Goal: Browse casually: Explore the website without a specific task or goal

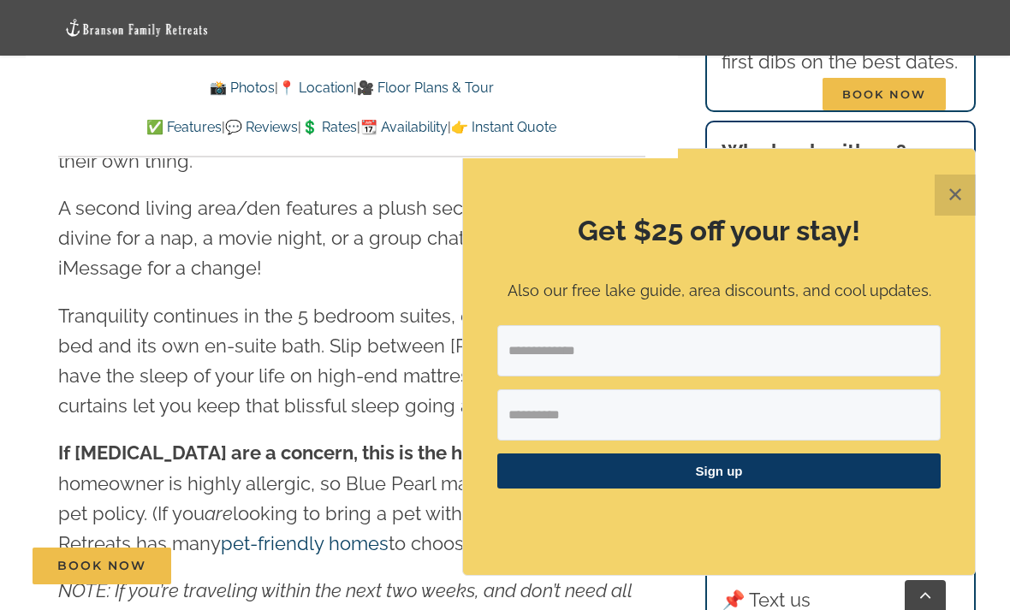
scroll to position [2473, 0]
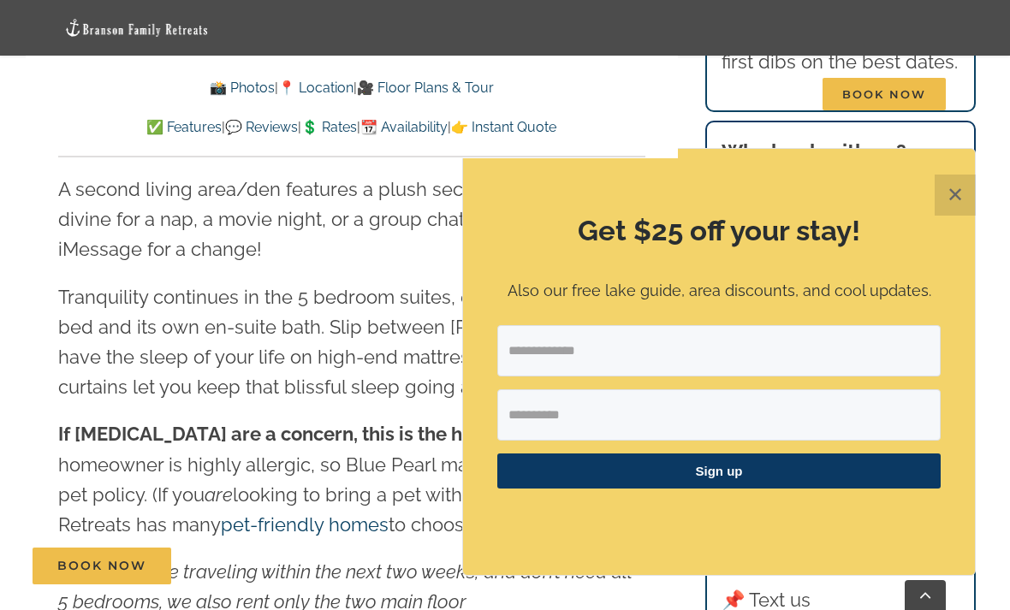
click at [952, 216] on button "✕" at bounding box center [955, 195] width 41 height 41
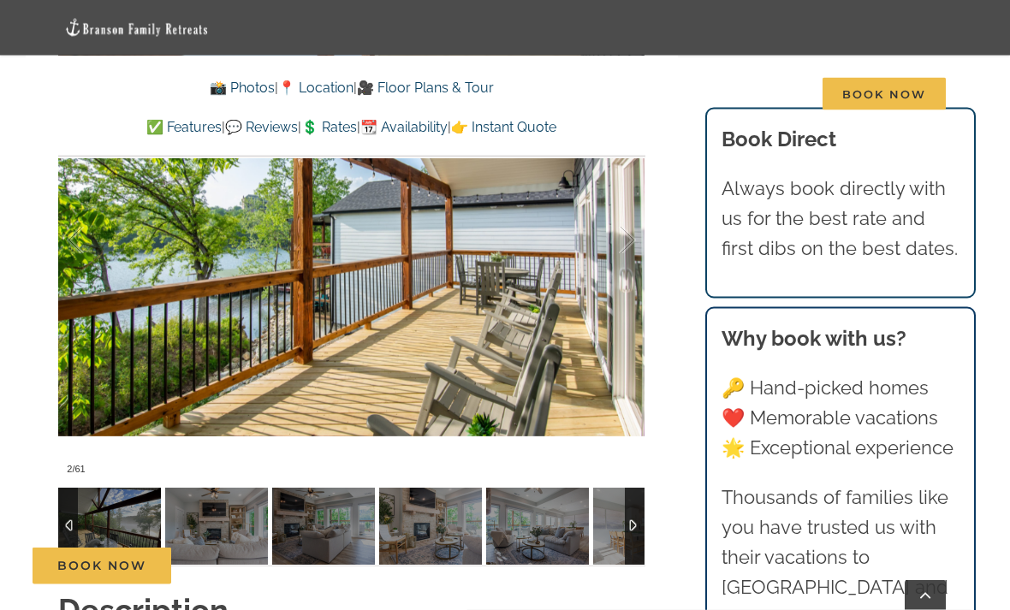
scroll to position [1185, 0]
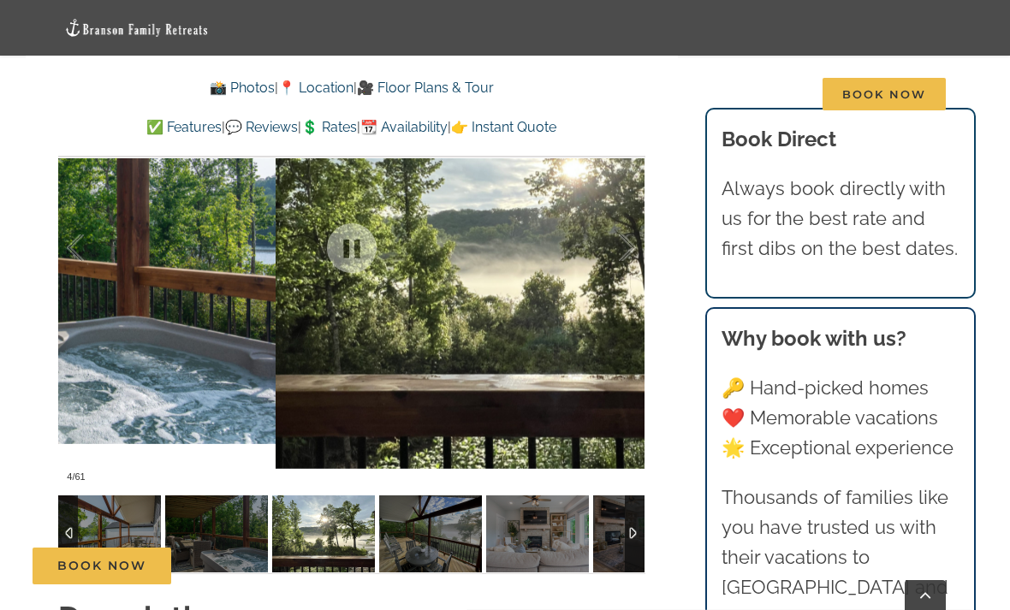
click at [634, 243] on div at bounding box center [609, 248] width 53 height 106
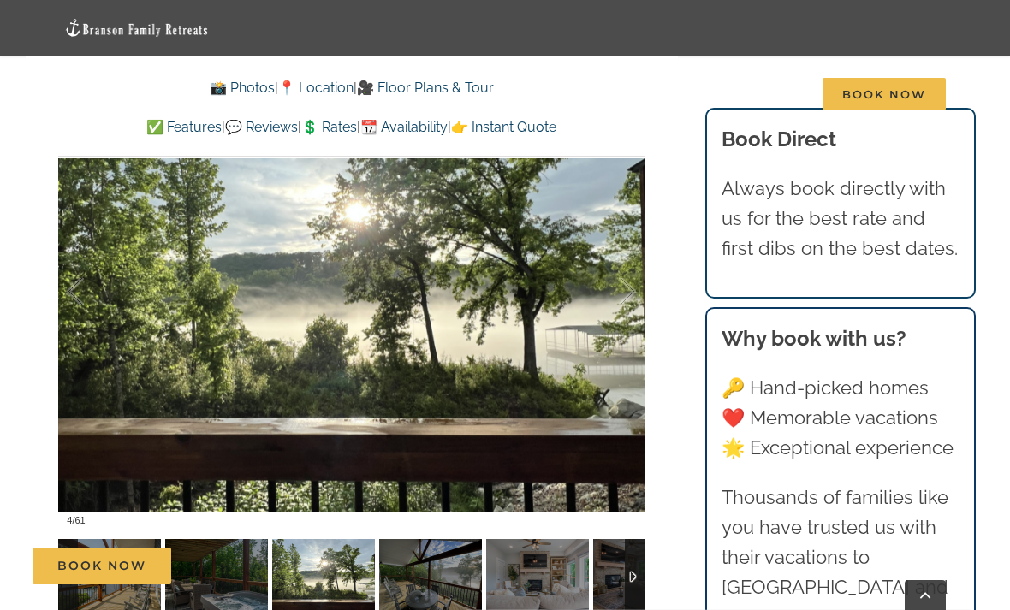
scroll to position [1140, 0]
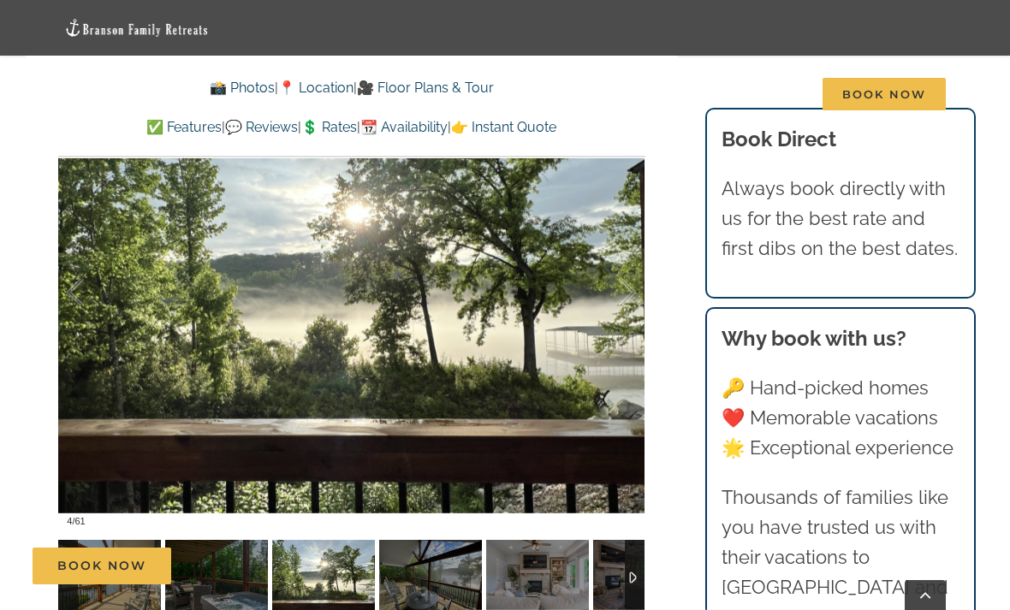
click at [624, 292] on div at bounding box center [609, 293] width 53 height 106
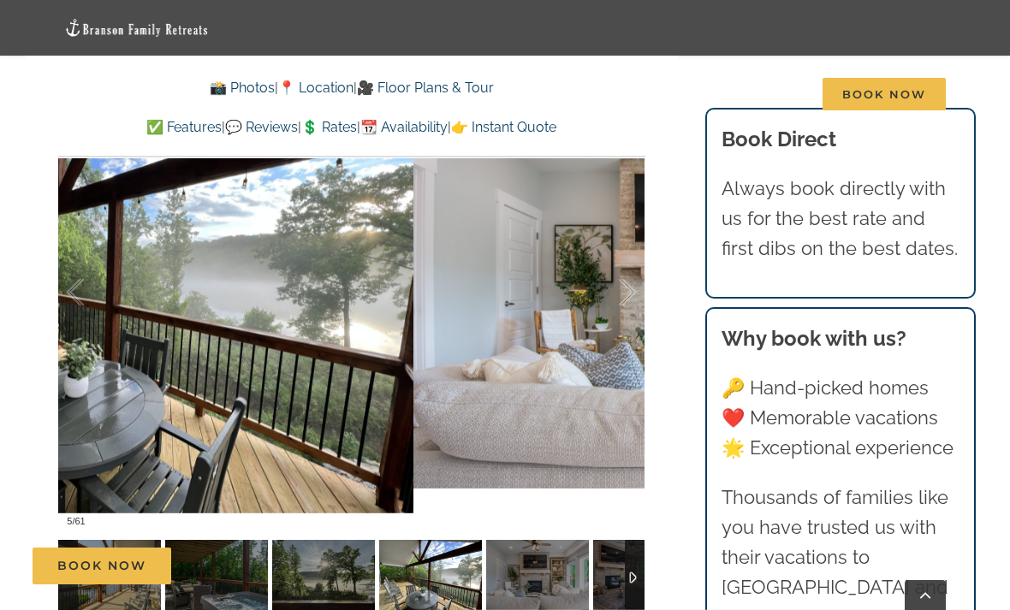
click at [628, 290] on div at bounding box center [609, 293] width 53 height 106
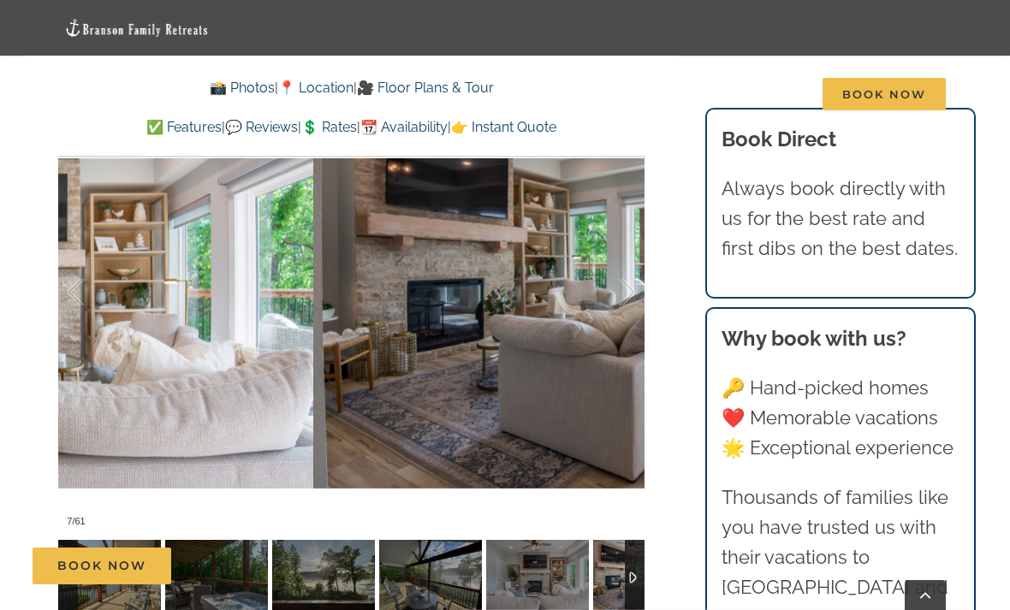
click at [633, 297] on div at bounding box center [609, 293] width 53 height 106
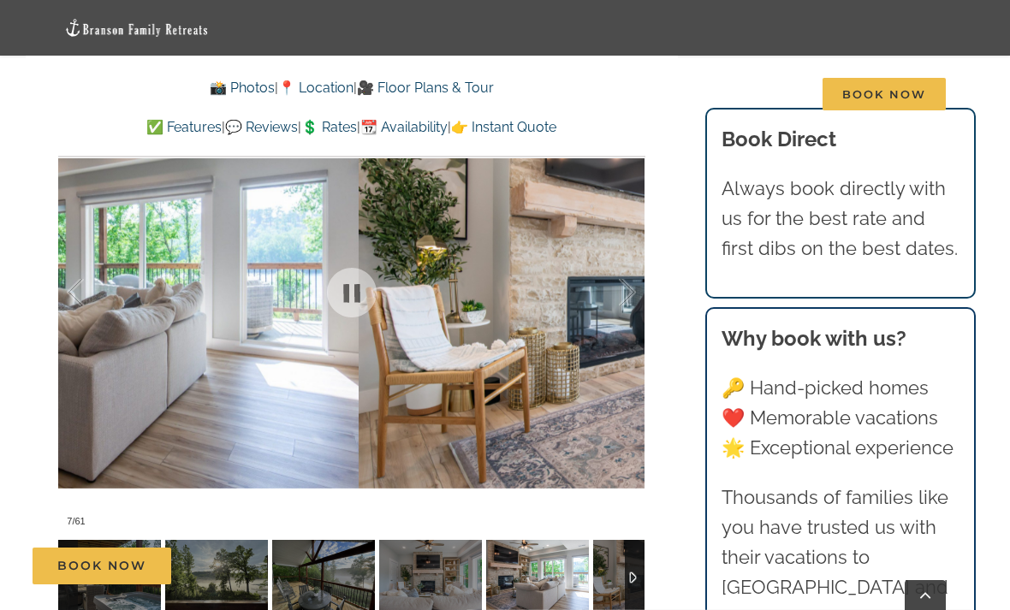
click at [629, 282] on div at bounding box center [609, 293] width 53 height 106
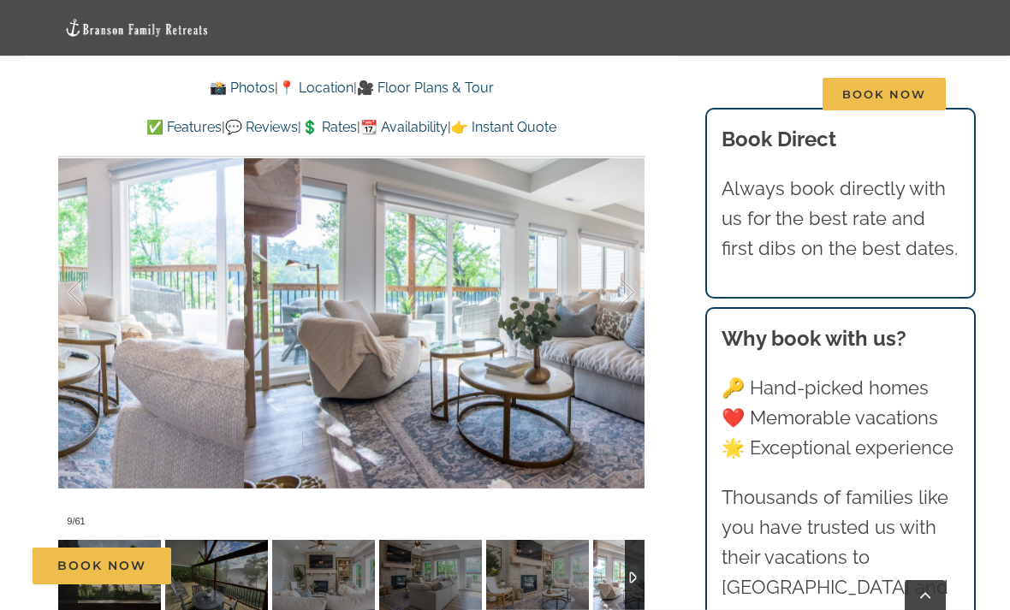
click at [626, 289] on div at bounding box center [609, 293] width 53 height 106
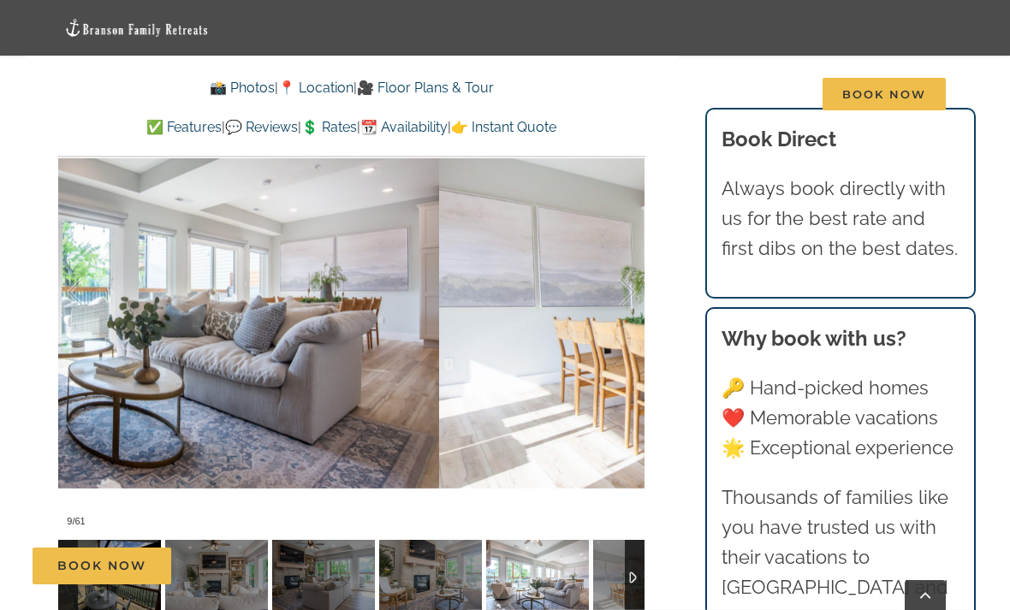
click at [634, 289] on div at bounding box center [609, 293] width 53 height 106
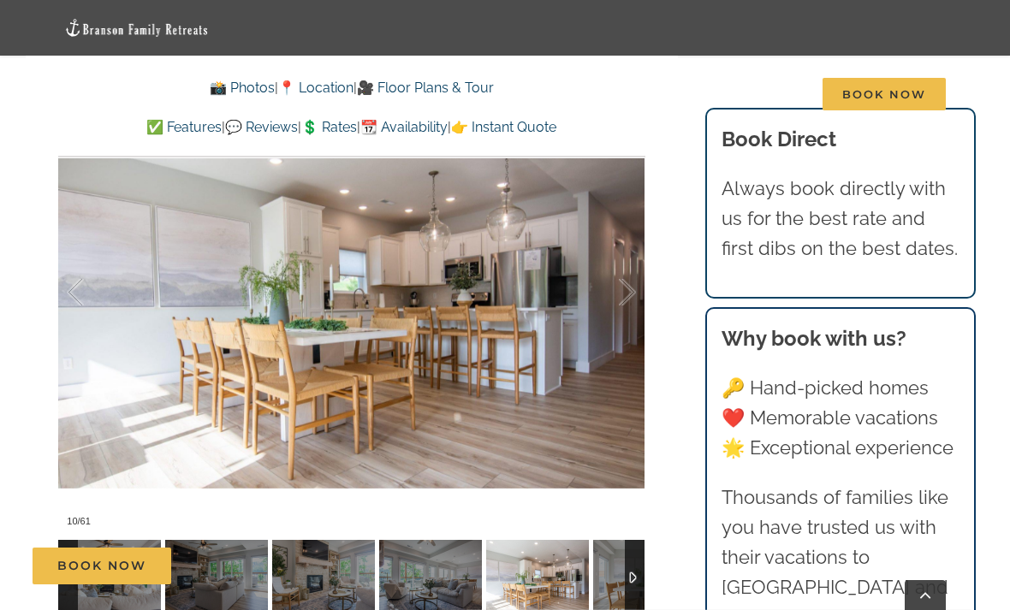
click at [628, 294] on div at bounding box center [609, 293] width 53 height 106
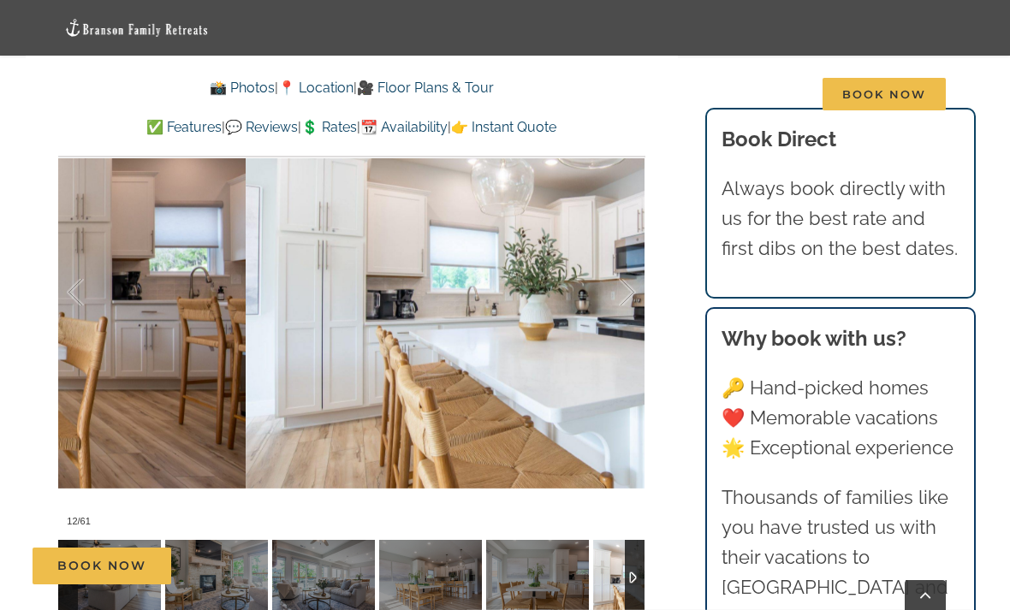
click at [622, 295] on div at bounding box center [609, 293] width 53 height 106
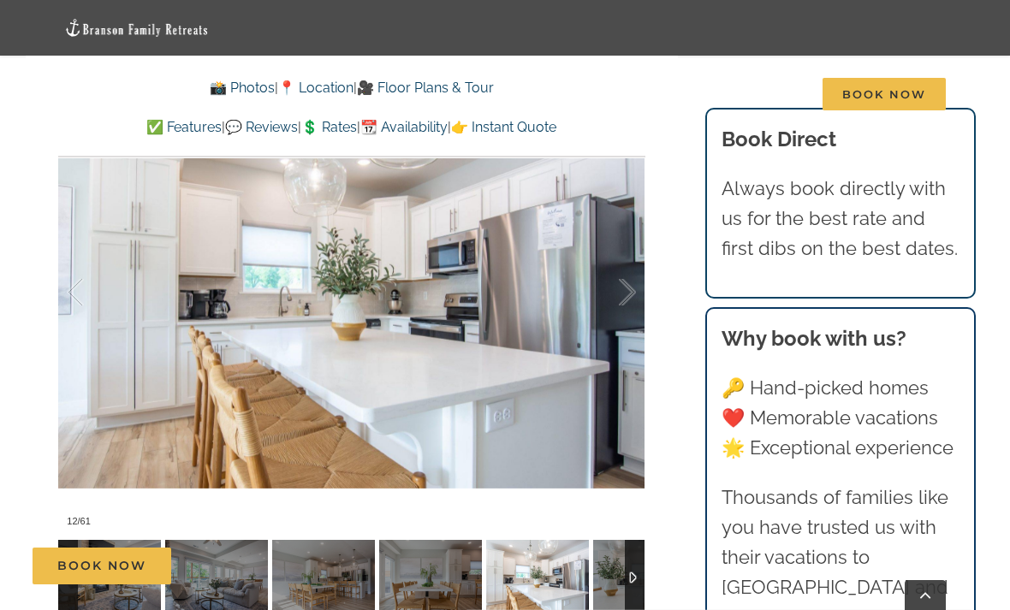
click at [634, 283] on div at bounding box center [609, 293] width 53 height 106
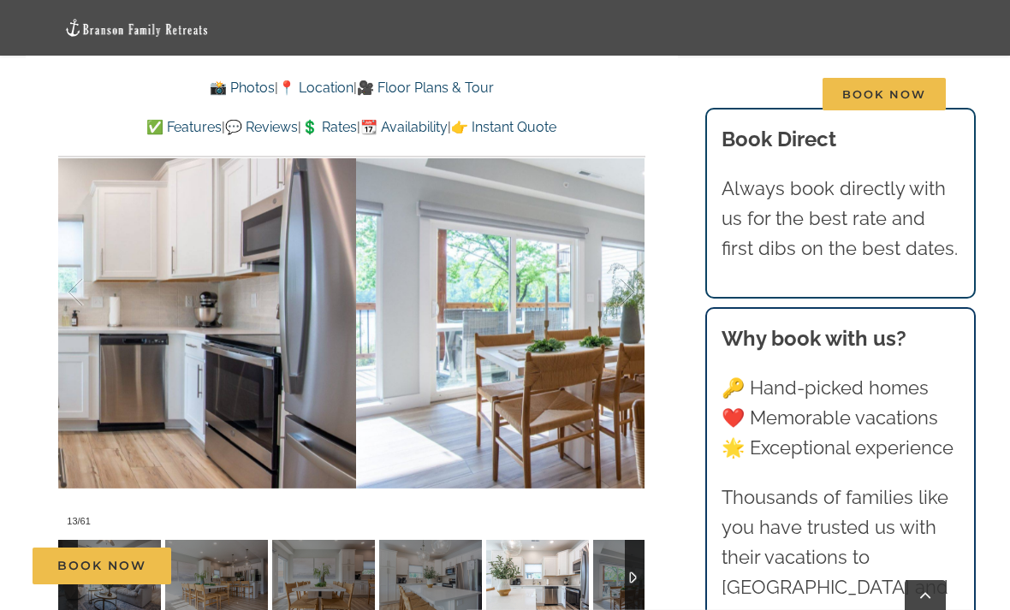
click at [633, 285] on div at bounding box center [609, 293] width 53 height 106
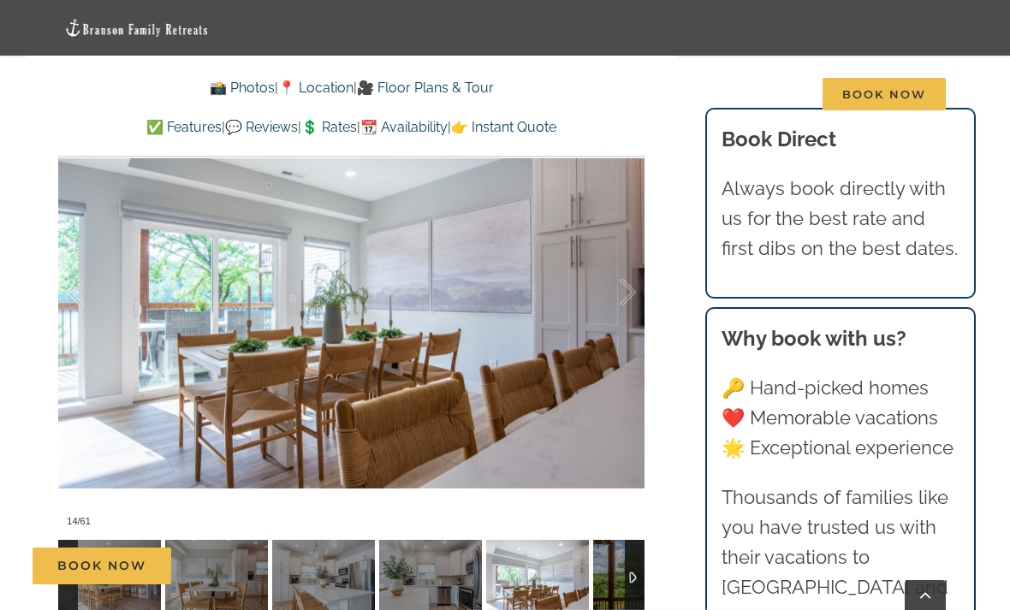
click at [631, 291] on div at bounding box center [609, 293] width 53 height 106
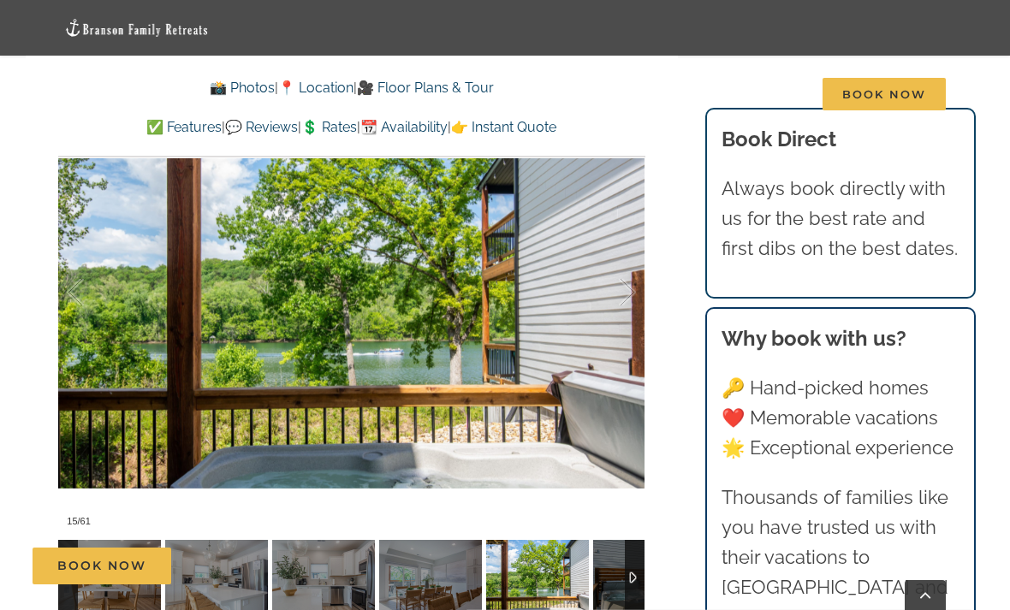
click at [630, 292] on div at bounding box center [609, 293] width 53 height 106
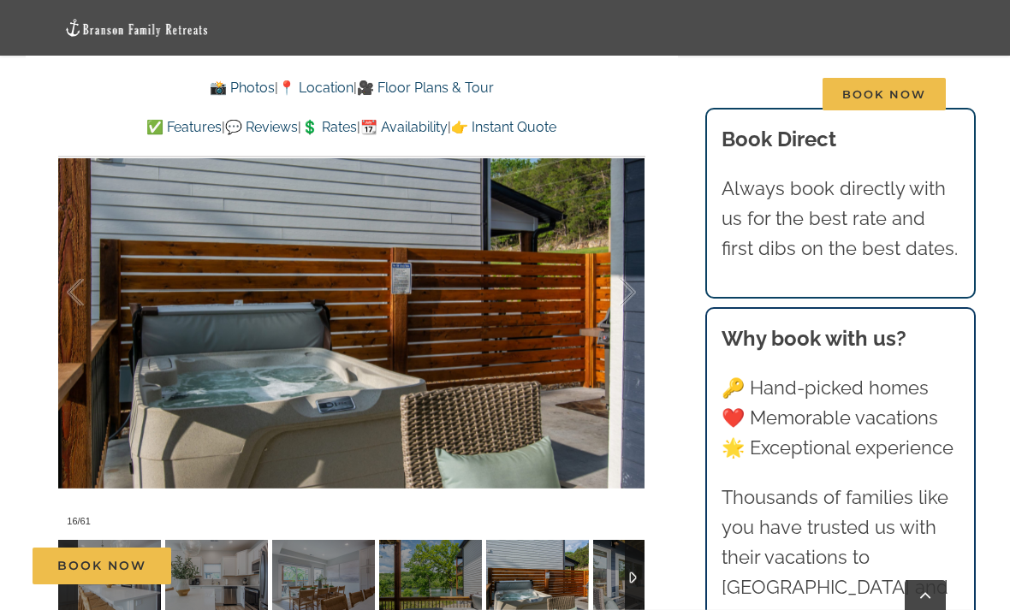
click at [629, 291] on div at bounding box center [609, 293] width 53 height 106
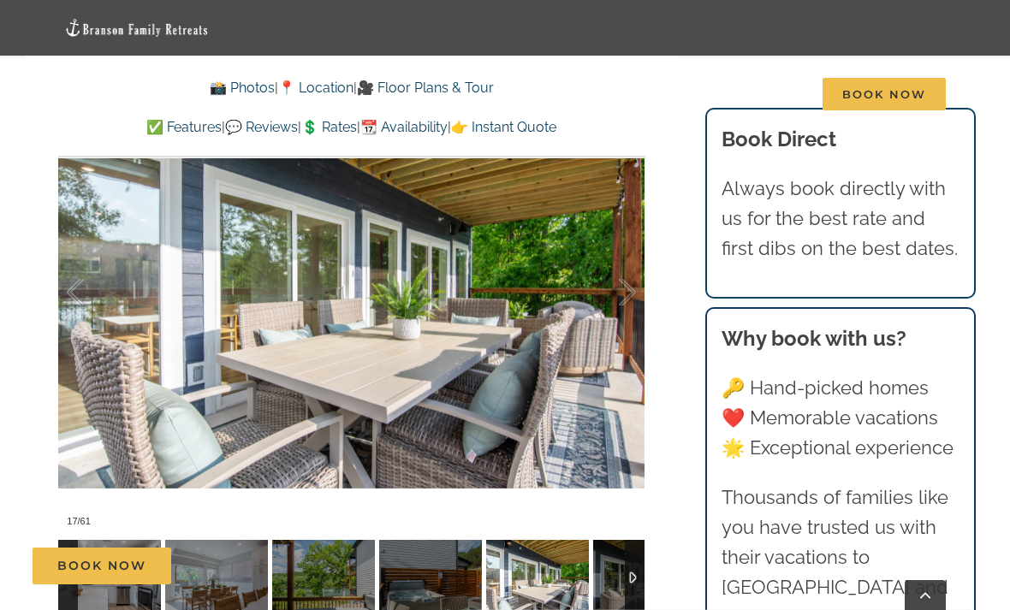
click at [626, 289] on div at bounding box center [609, 293] width 53 height 106
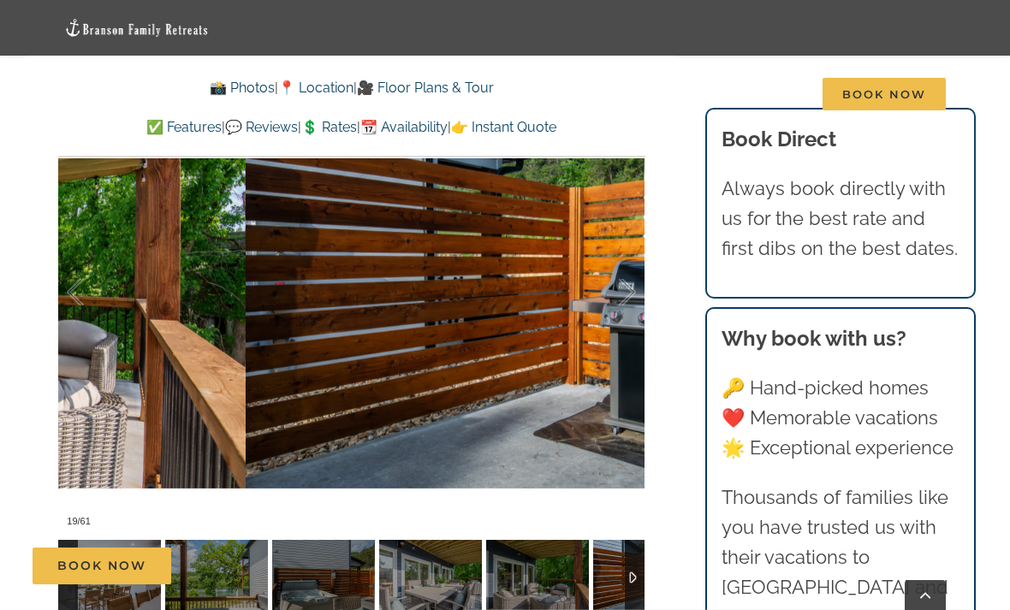
click at [631, 298] on div at bounding box center [609, 293] width 53 height 106
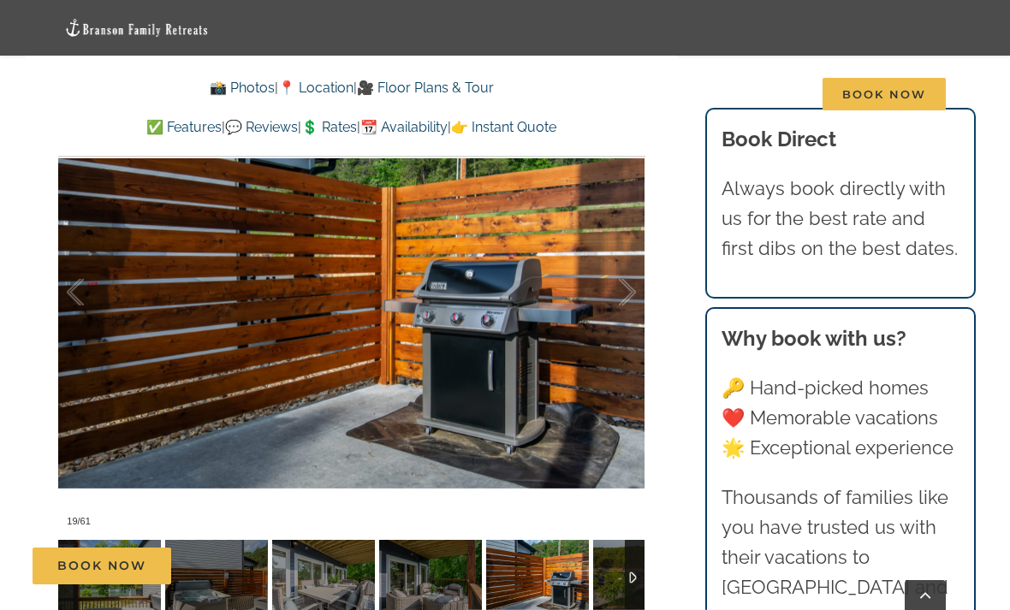
click at [629, 293] on div at bounding box center [609, 293] width 53 height 106
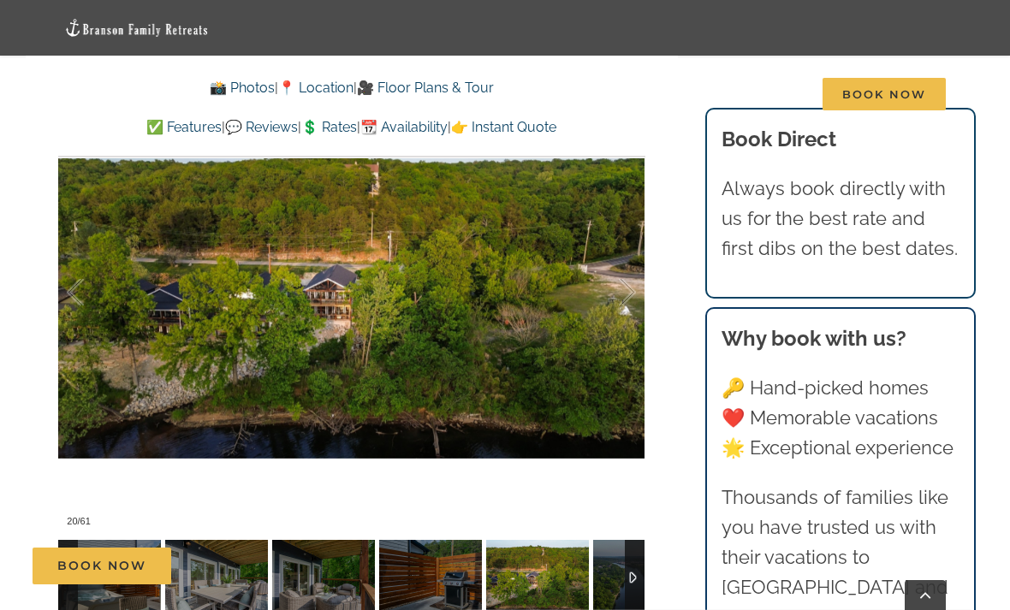
click at [630, 289] on div at bounding box center [609, 293] width 53 height 106
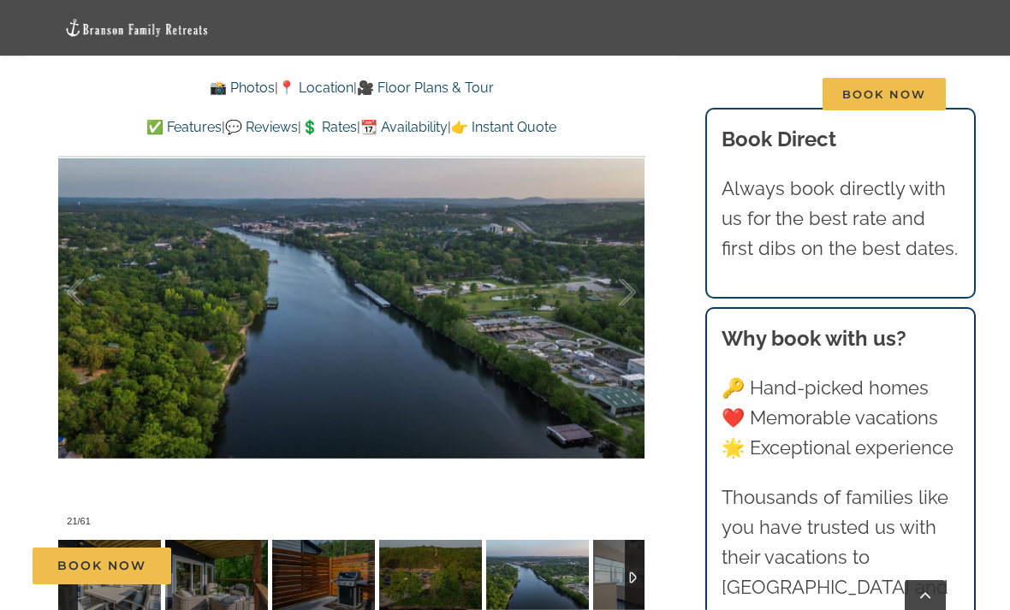
click at [623, 294] on div at bounding box center [609, 293] width 53 height 106
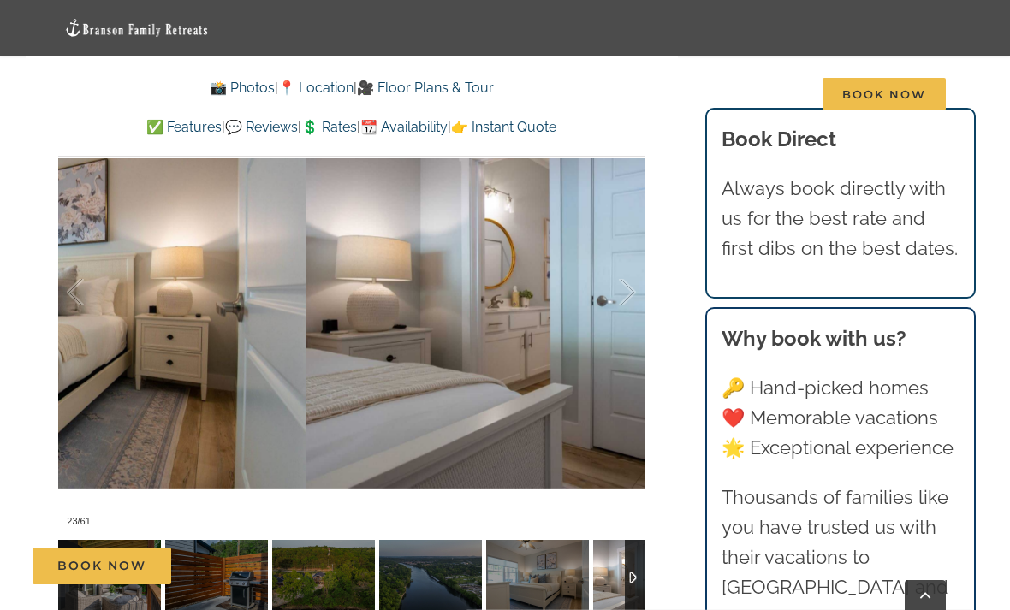
click at [626, 286] on div at bounding box center [609, 293] width 53 height 106
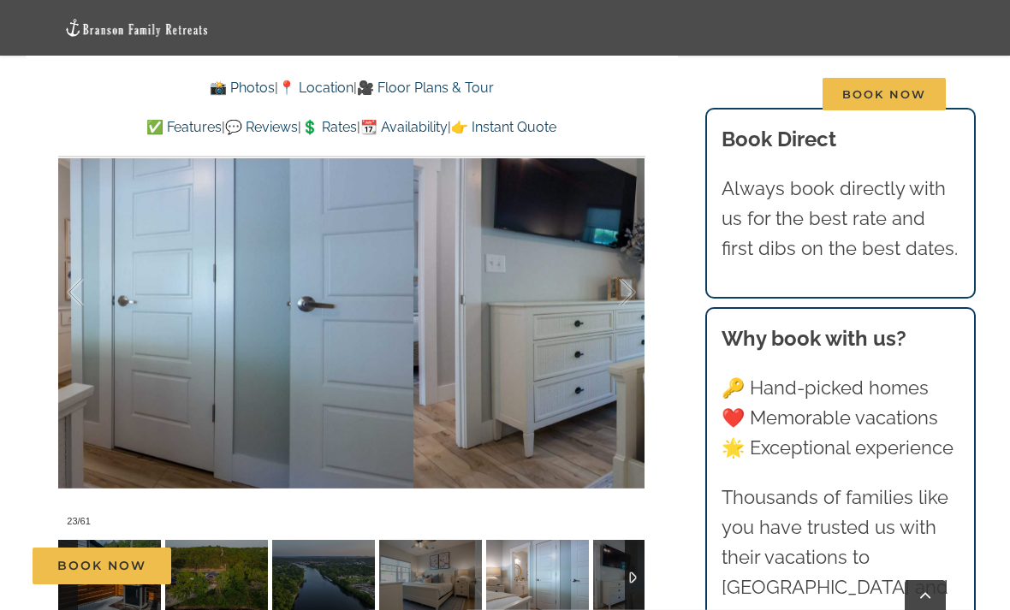
click at [626, 285] on div at bounding box center [609, 293] width 53 height 106
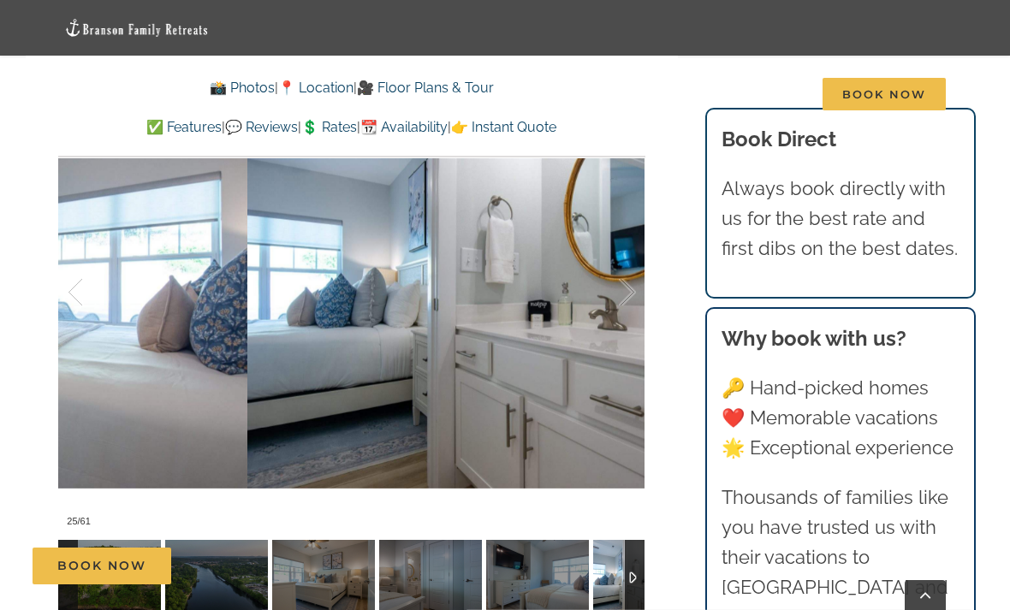
click at [628, 287] on div at bounding box center [609, 293] width 53 height 106
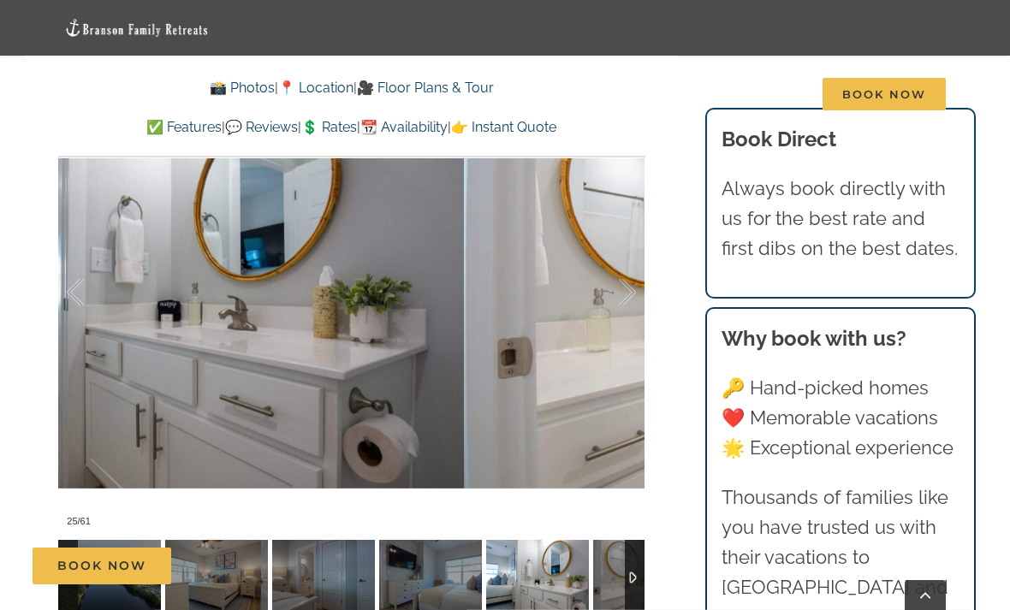
click at [629, 286] on div at bounding box center [609, 293] width 53 height 106
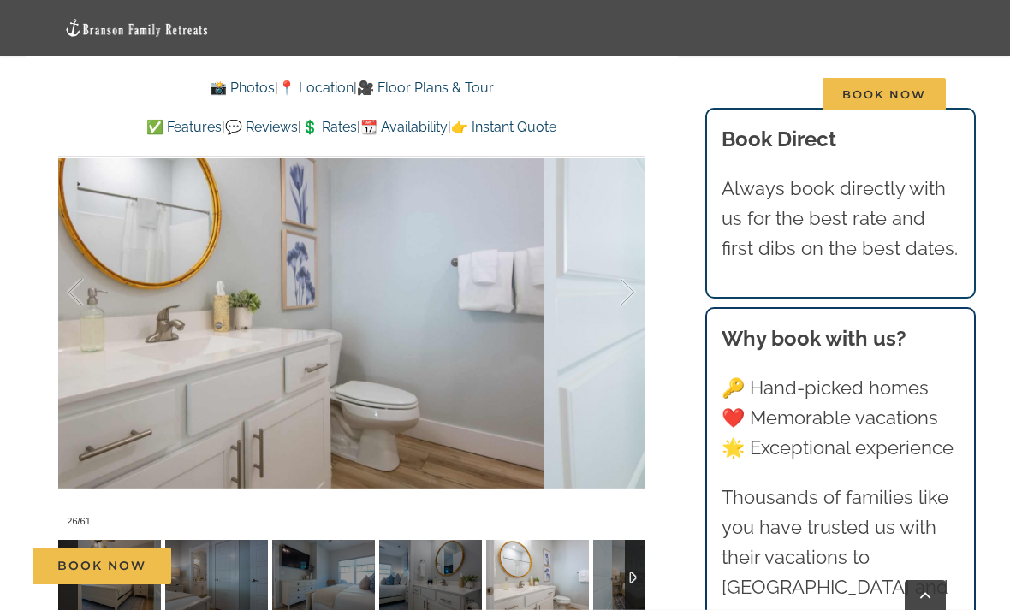
click at [628, 286] on div at bounding box center [609, 293] width 53 height 106
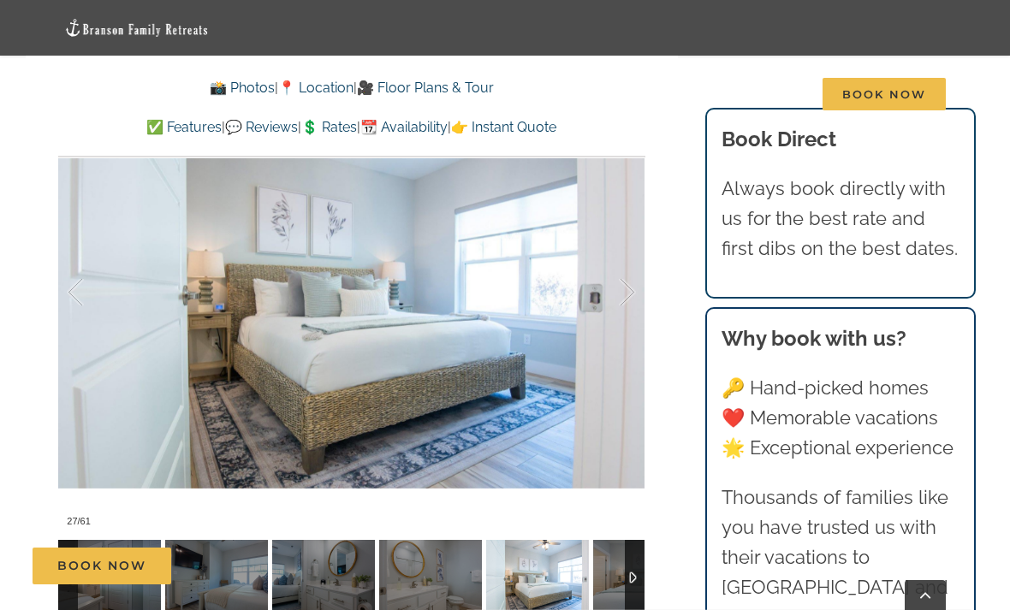
click at [618, 295] on div at bounding box center [609, 293] width 53 height 106
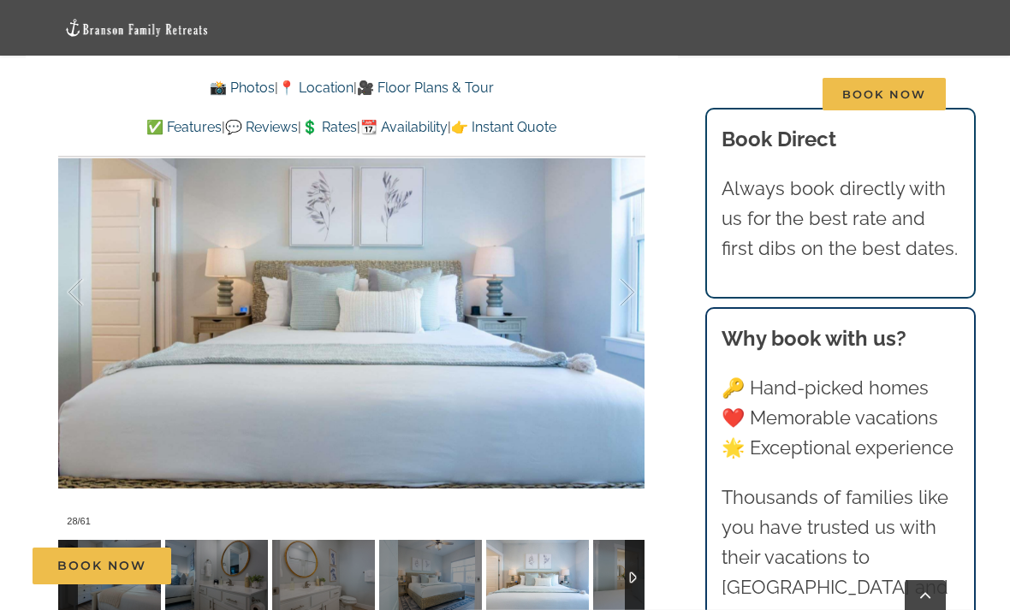
click at [622, 290] on div at bounding box center [609, 293] width 53 height 106
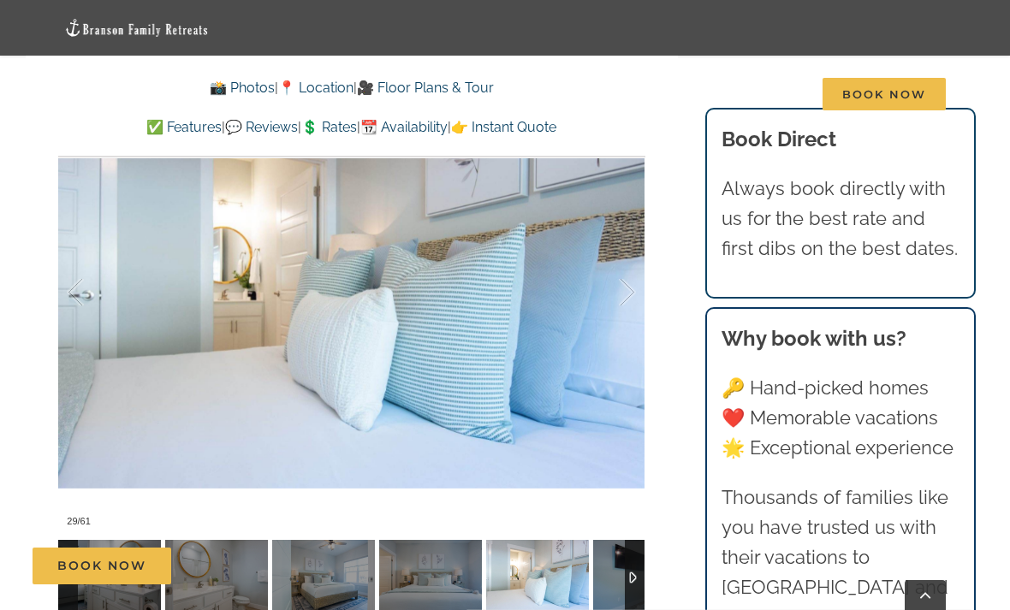
click at [625, 294] on div at bounding box center [609, 293] width 53 height 106
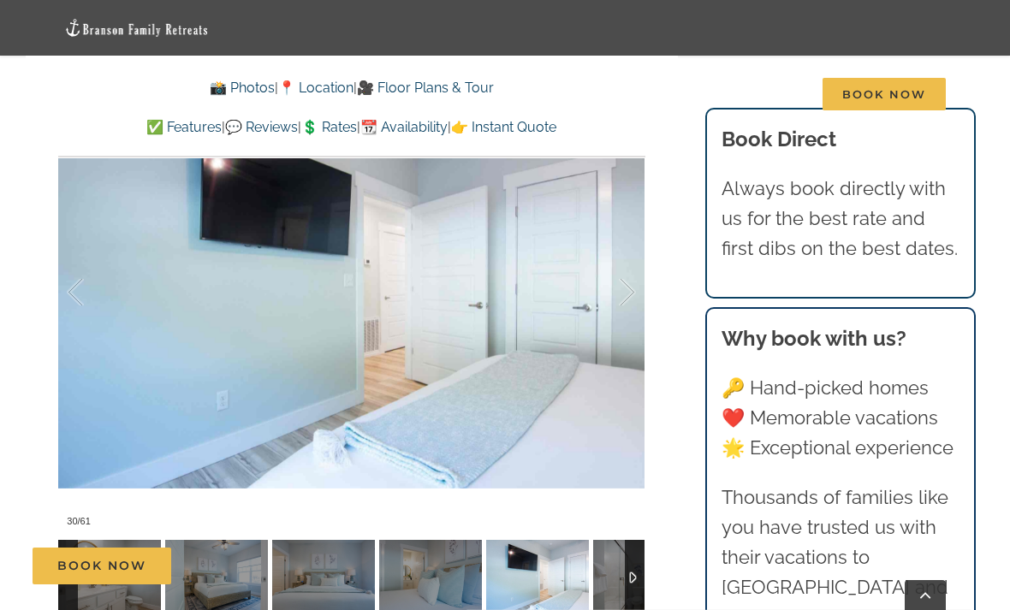
click at [623, 296] on div at bounding box center [609, 293] width 53 height 106
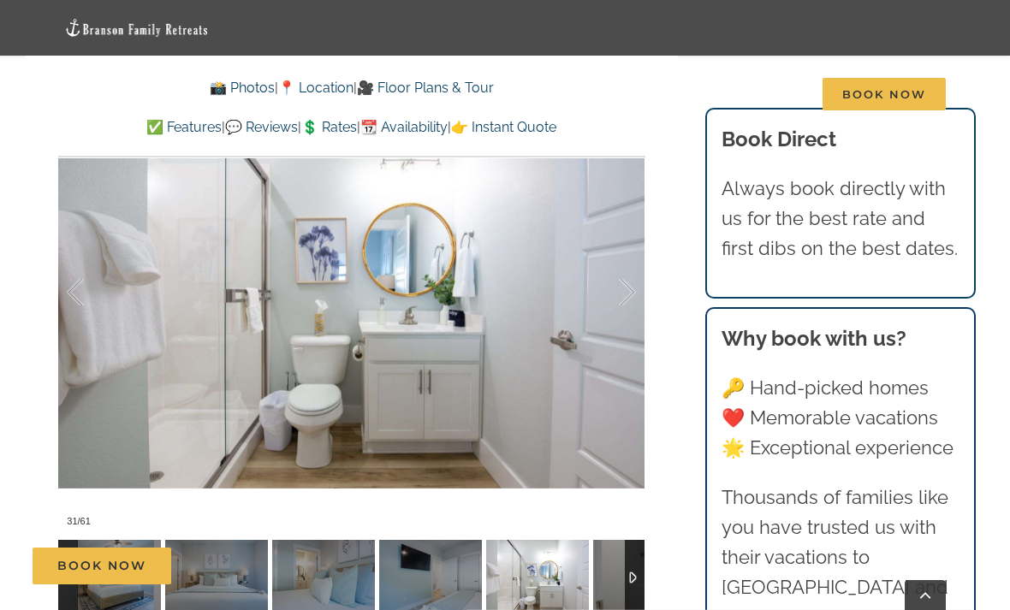
click at [625, 301] on div at bounding box center [609, 293] width 53 height 106
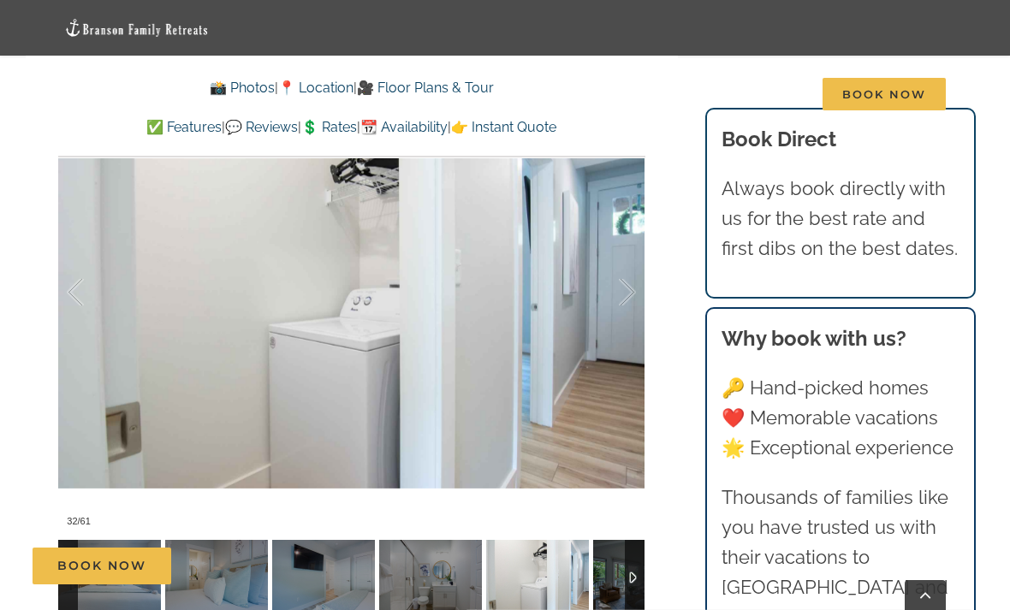
click at [625, 293] on div at bounding box center [609, 293] width 53 height 106
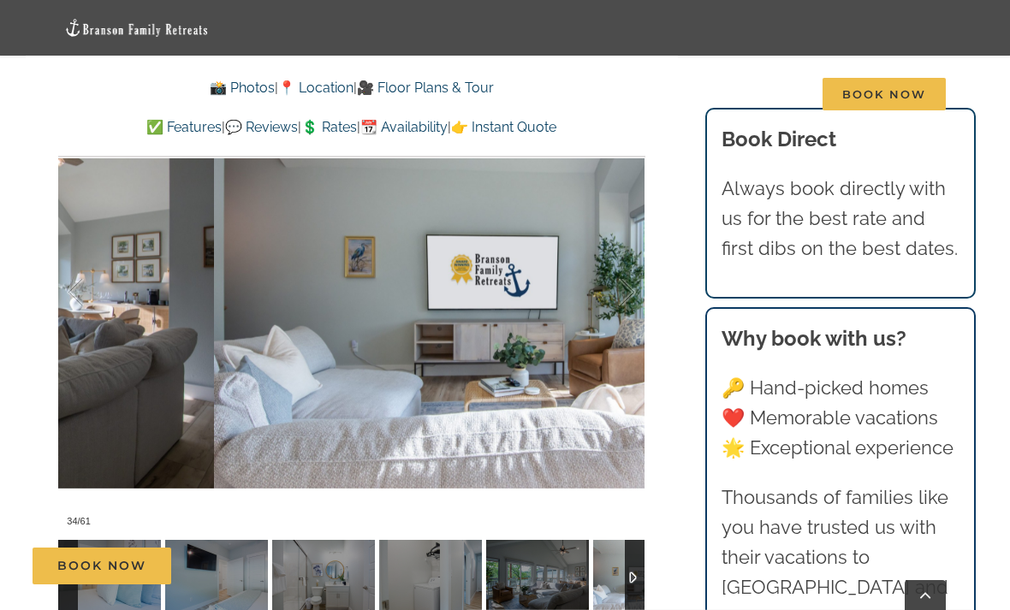
click at [622, 296] on div at bounding box center [609, 293] width 53 height 106
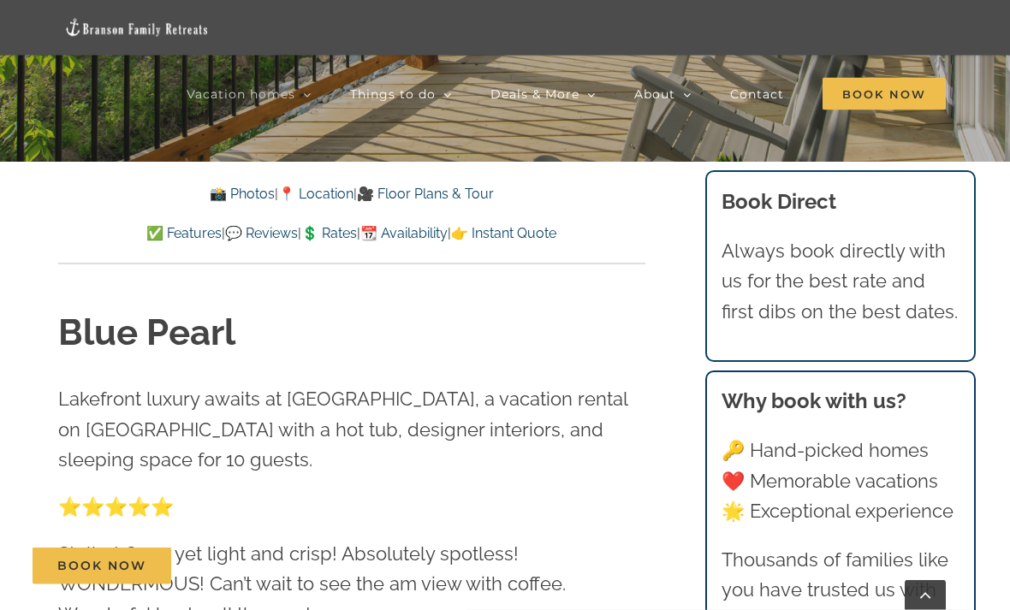
scroll to position [485, 0]
